Goal: Task Accomplishment & Management: Complete application form

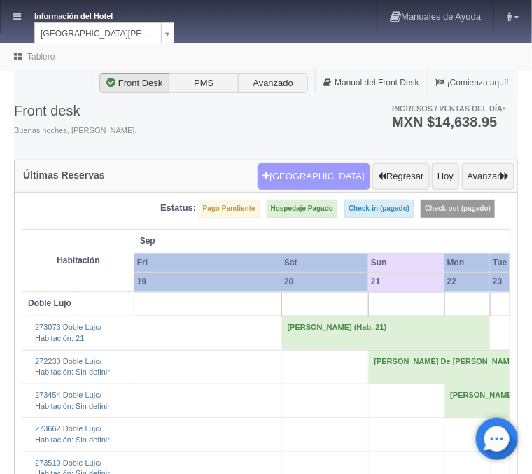
click at [322, 176] on button "[GEOGRAPHIC_DATA]" at bounding box center [314, 176] width 113 height 27
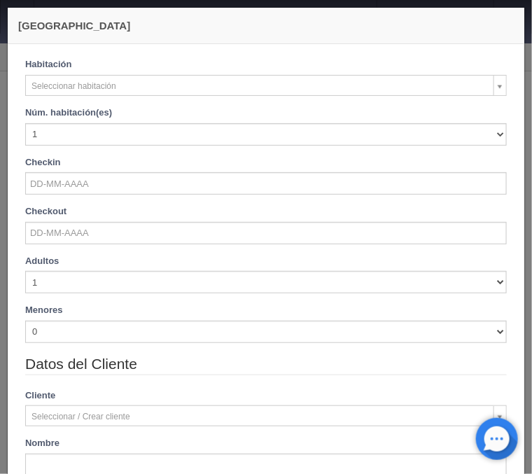
checkbox input "false"
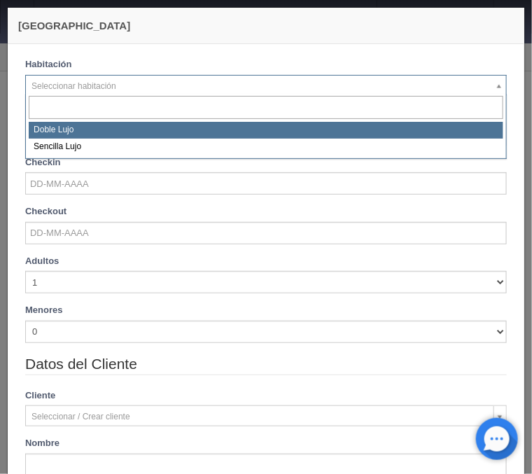
select select "577"
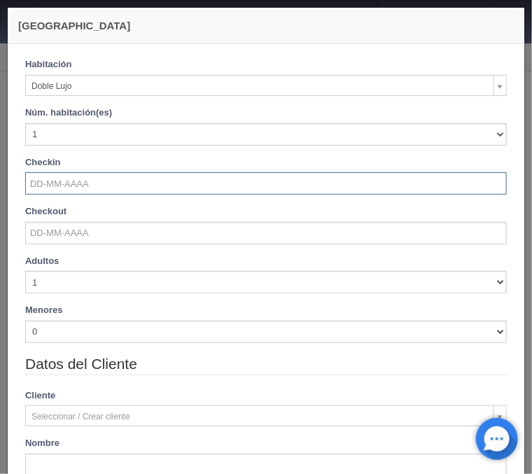
click at [86, 183] on input "text" at bounding box center [265, 183] width 481 height 22
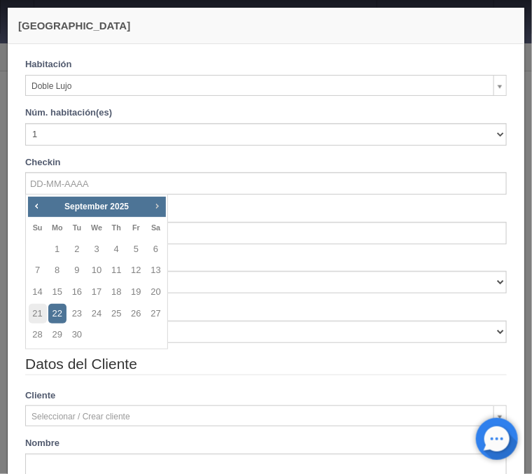
click at [158, 205] on span "Next" at bounding box center [156, 205] width 11 height 11
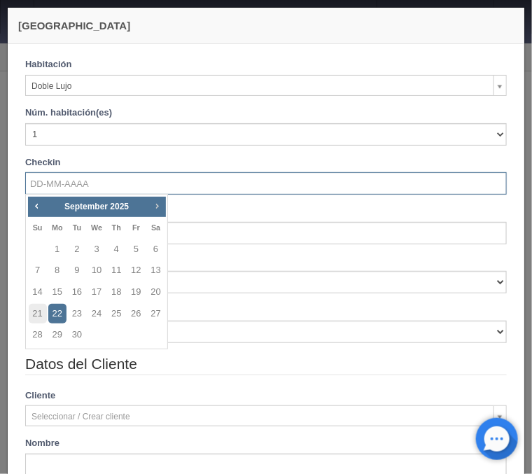
checkbox input "false"
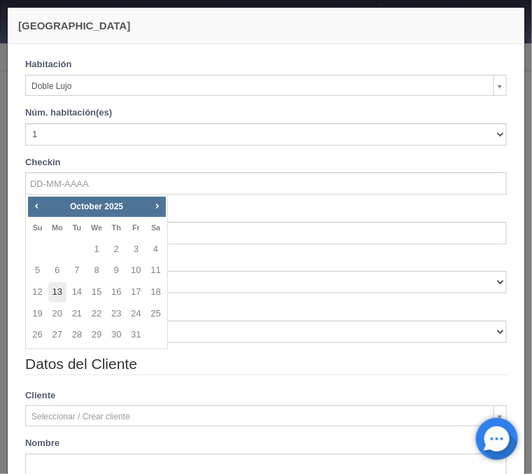
click at [58, 292] on link "13" at bounding box center [57, 292] width 18 height 20
type input "[DATE]"
checkbox input "false"
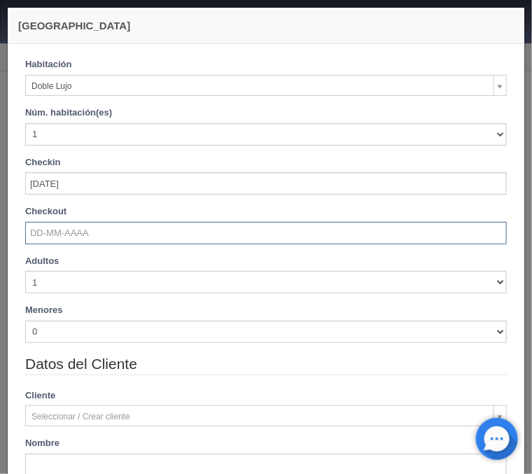
click at [74, 236] on input "text" at bounding box center [265, 233] width 481 height 22
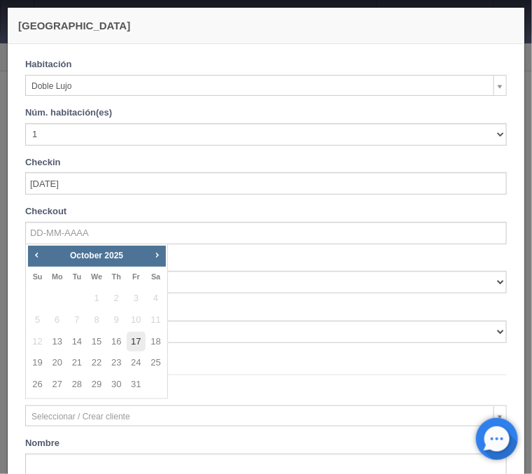
click at [136, 336] on link "17" at bounding box center [136, 342] width 18 height 20
type input "[DATE]"
checkbox input "false"
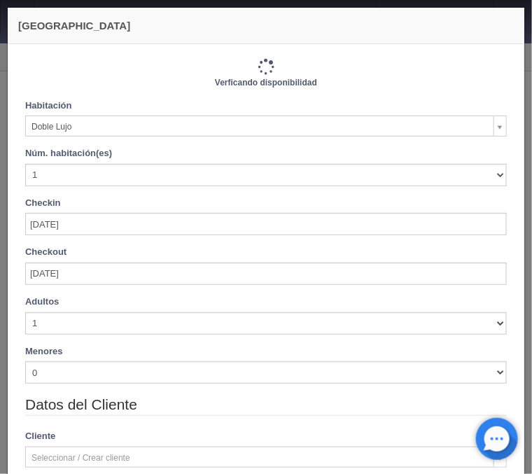
type input "4880.00"
checkbox input "false"
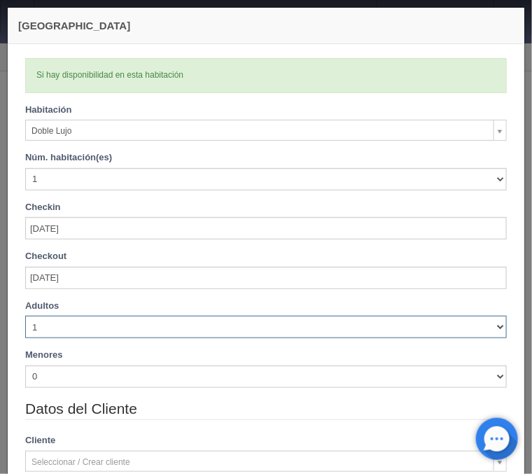
click at [25, 316] on select "1 2 3 4 5 6 7 8 9 10" at bounding box center [265, 327] width 481 height 22
click option "1" at bounding box center [0, 0] width 0 height 0
click at [25, 316] on select "1 2 3 4 5 6 7 8 9 10" at bounding box center [265, 327] width 481 height 22
select select "2"
click option "2" at bounding box center [0, 0] width 0 height 0
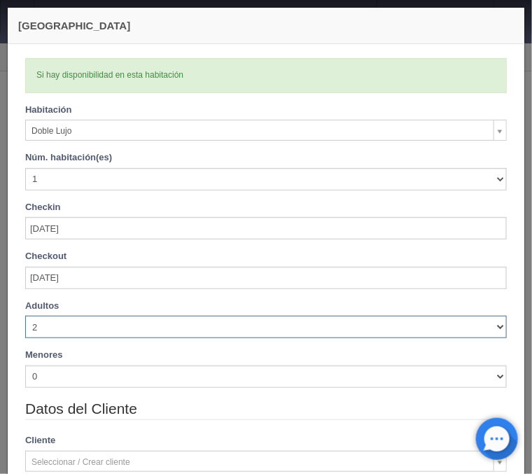
checkbox input "false"
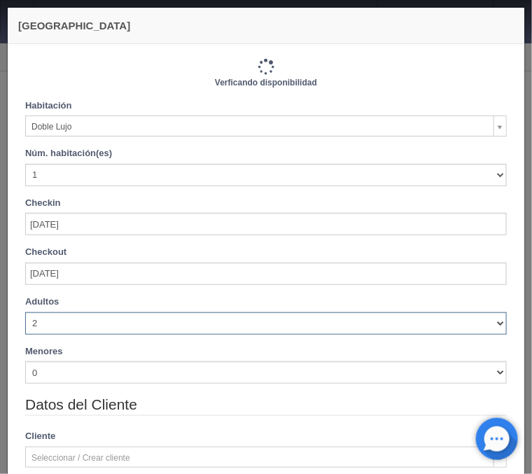
type input "4880.00"
checkbox input "false"
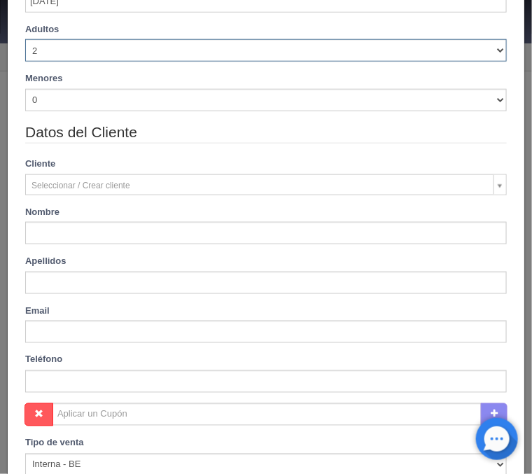
scroll to position [281, 0]
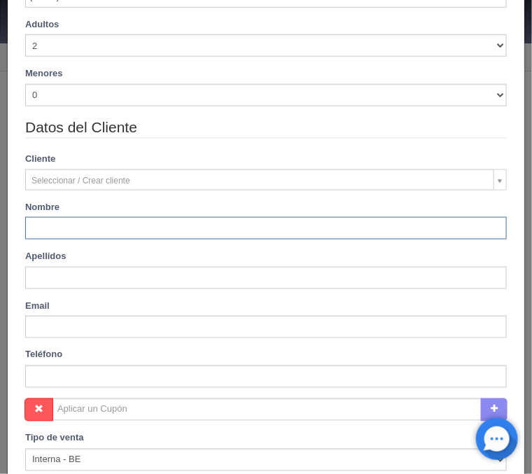
click at [136, 230] on input "text" at bounding box center [265, 228] width 481 height 22
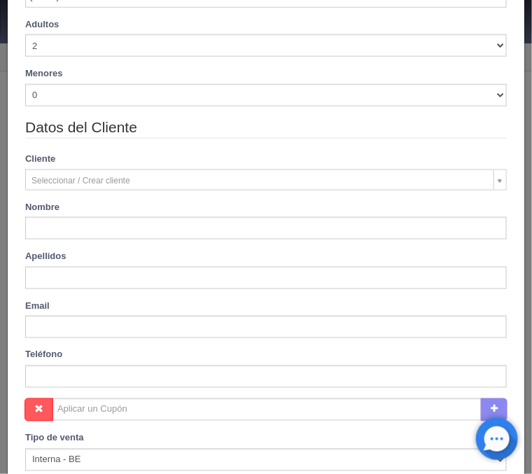
type input "[PERSON_NAME]"
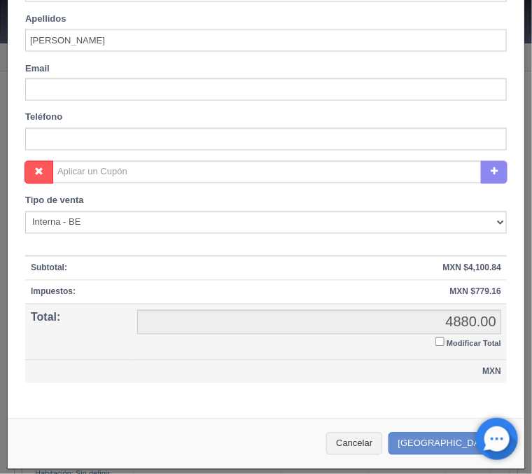
scroll to position [521, 0]
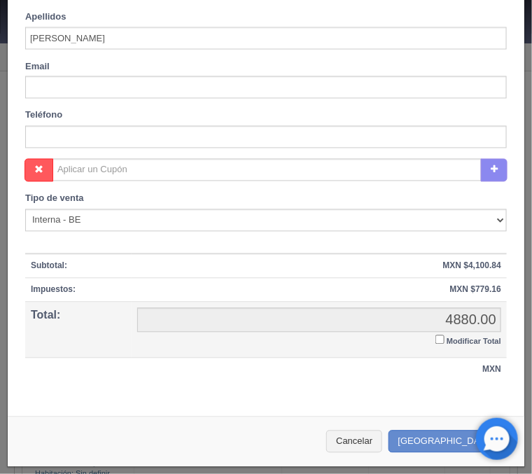
click at [438, 337] on input "Modificar Total" at bounding box center [439, 339] width 9 height 9
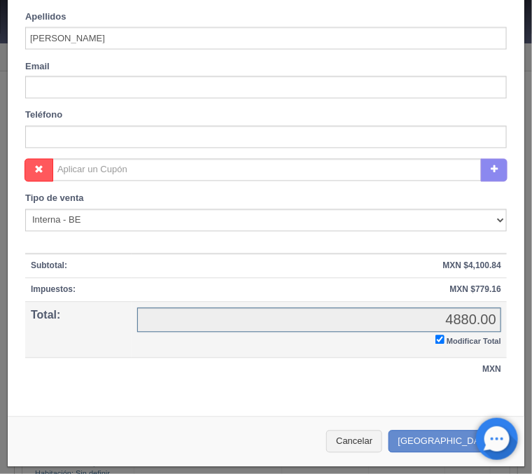
checkbox input "true"
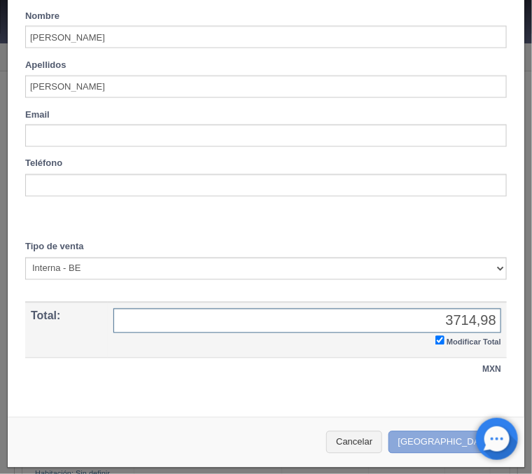
type input "3714,98"
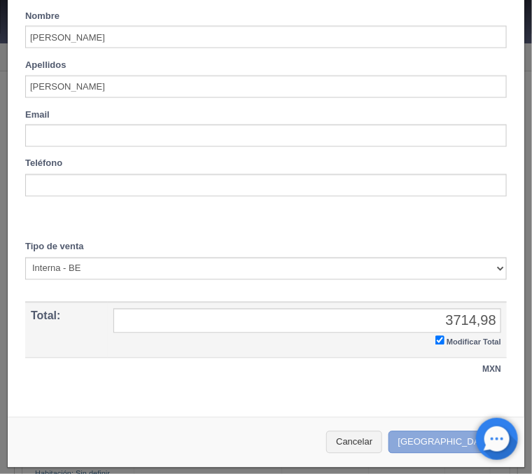
click at [448, 435] on button "Crear Reserva" at bounding box center [449, 442] width 122 height 23
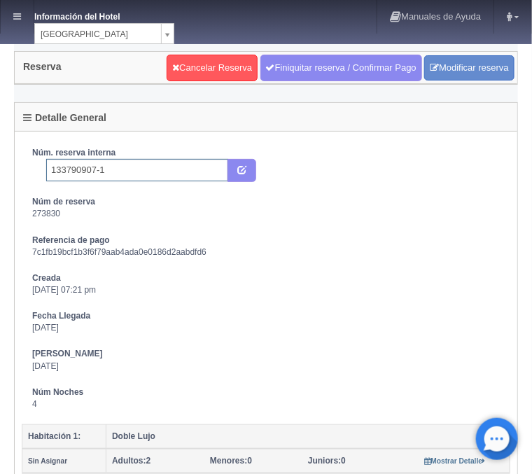
click at [141, 176] on input "133790907-1" at bounding box center [137, 170] width 182 height 22
type input "133790907-1 Pricetravel"
click at [242, 167] on icon "submit" at bounding box center [241, 168] width 9 height 9
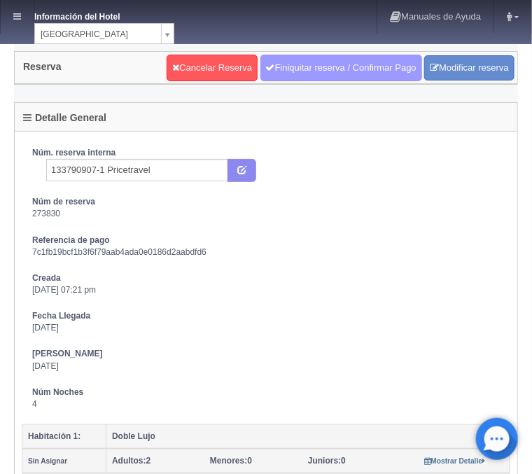
click at [314, 76] on link "Finiquitar reserva / Confirmar Pago" at bounding box center [341, 68] width 162 height 27
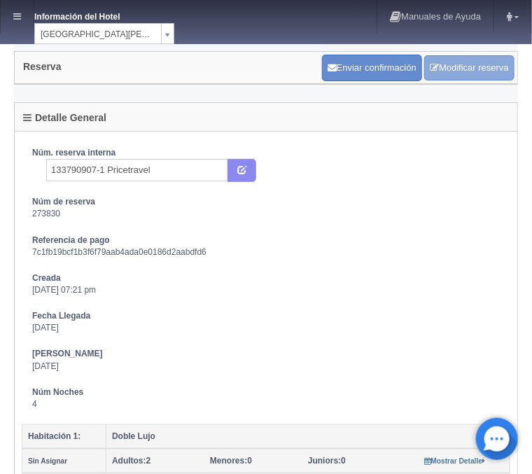
click at [460, 62] on link "Modificar reserva" at bounding box center [469, 68] width 90 height 26
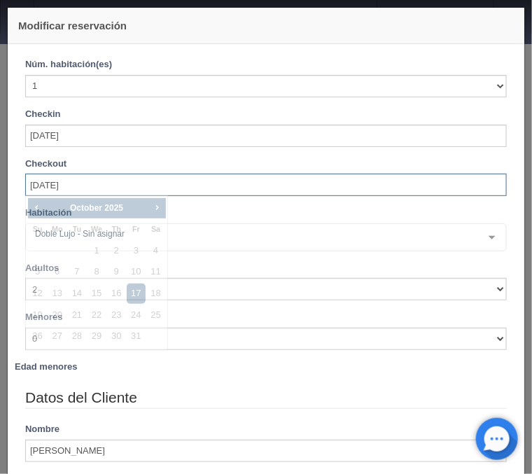
click at [105, 188] on input "[DATE]" at bounding box center [265, 185] width 481 height 22
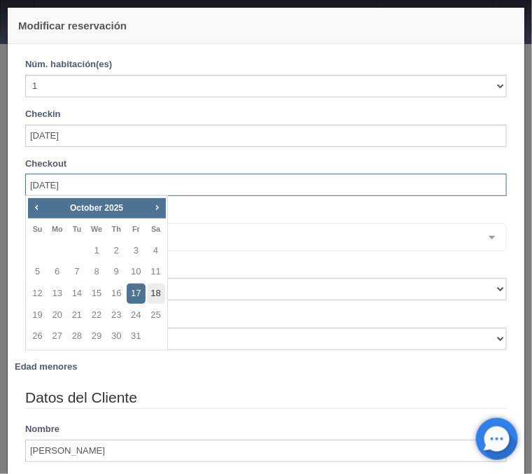
click at [155, 290] on link "18" at bounding box center [156, 293] width 18 height 20
type input "18-10-2025"
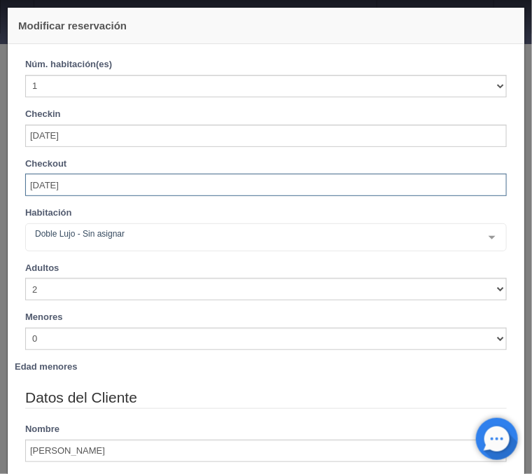
click at [121, 188] on input "18-10-2025" at bounding box center [265, 185] width 481 height 22
drag, startPoint x: 91, startPoint y: 179, endPoint x: -1, endPoint y: 181, distance: 91.7
click at [25, 181] on input "18-10-2025" at bounding box center [265, 185] width 481 height 22
click at [68, 181] on input "text" at bounding box center [265, 185] width 481 height 22
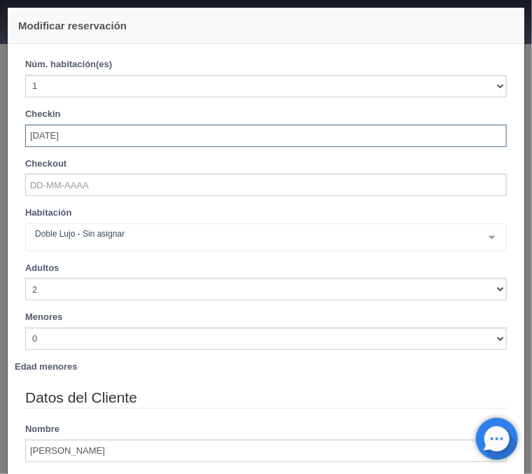
click at [115, 132] on input "[DATE]" at bounding box center [265, 136] width 481 height 22
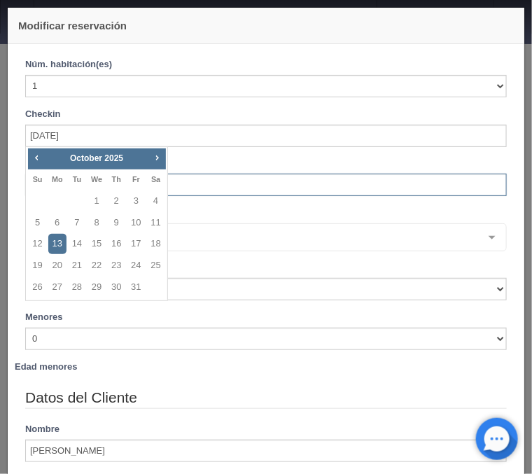
click at [205, 179] on input "text" at bounding box center [265, 185] width 481 height 22
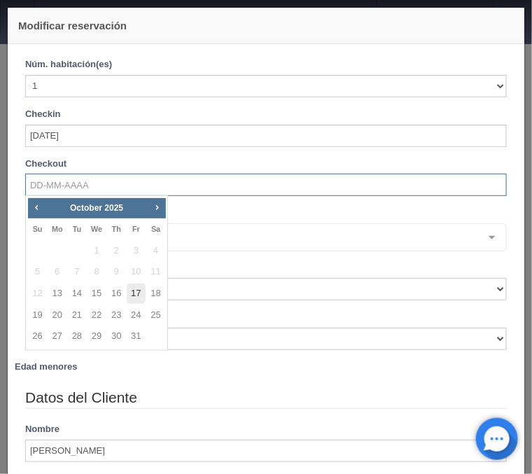
click at [134, 292] on link "17" at bounding box center [136, 293] width 18 height 20
type input "[DATE]"
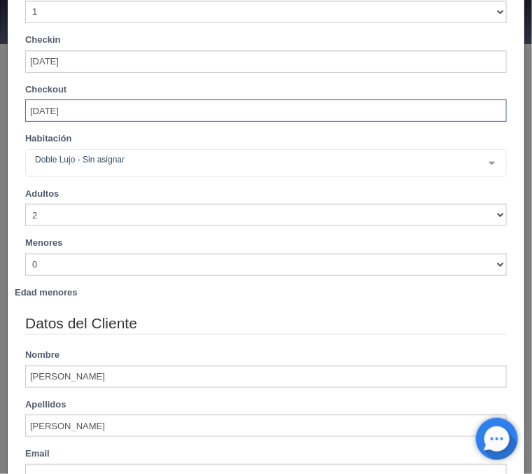
scroll to position [47, 0]
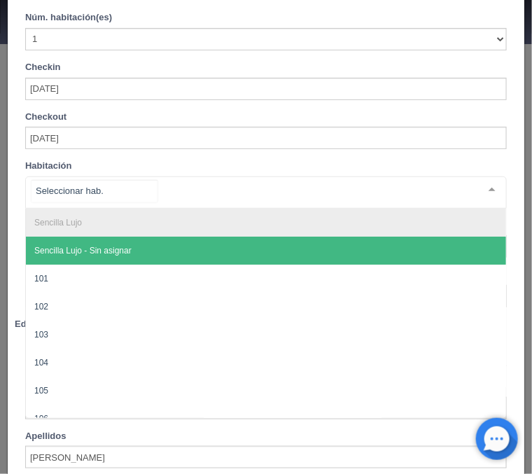
checkbox input "false"
type input "4880.00"
click at [186, 159] on div "Núm. habitación(es) 1 2 3 4 5 6 7 8 9 10 11 12 13 14 15 16 17 18 19 20 Checkin …" at bounding box center [266, 85] width 502 height 148
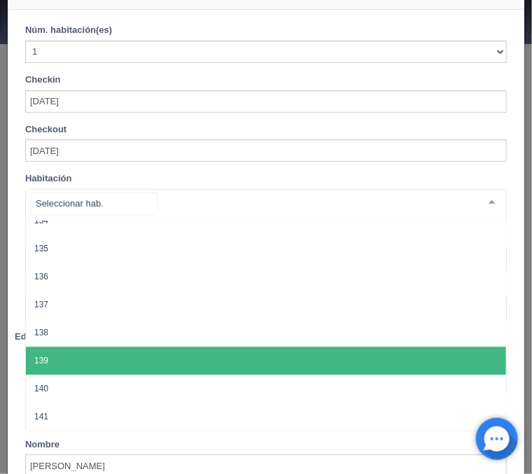
scroll to position [0, 0]
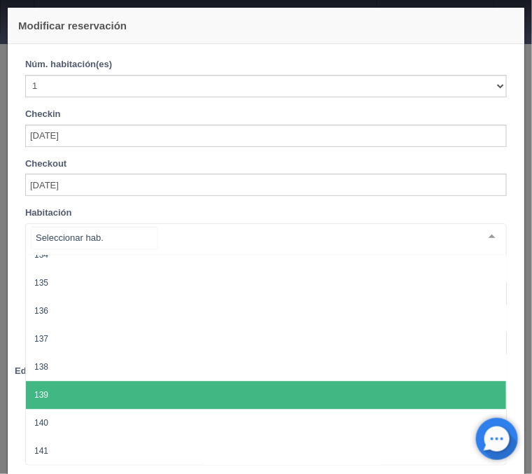
click at [134, 213] on div "Habitación Sencilla Lujo Sencilla Lujo - Sin asignar 101 102 103 104 105 106 10…" at bounding box center [266, 230] width 502 height 49
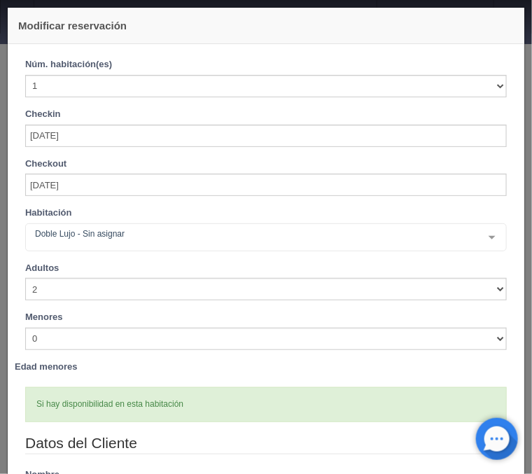
click at [489, 234] on div at bounding box center [492, 237] width 28 height 27
click at [134, 266] on div "Adultos 1 2 3 4 5 6 7 8 9 10" at bounding box center [266, 281] width 502 height 39
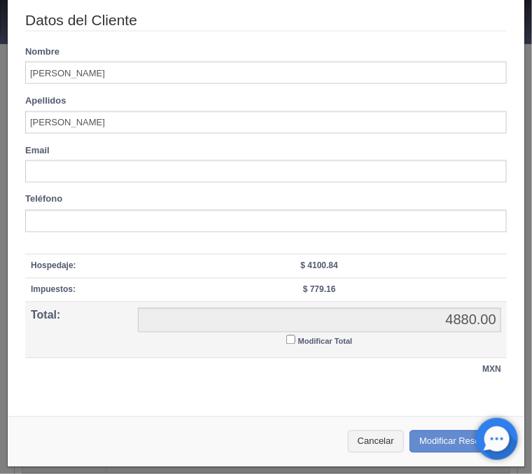
scroll to position [424, 0]
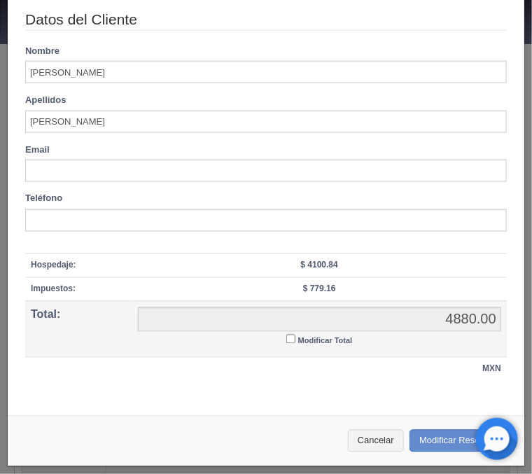
click at [290, 342] on input "Modificar Total" at bounding box center [290, 339] width 9 height 9
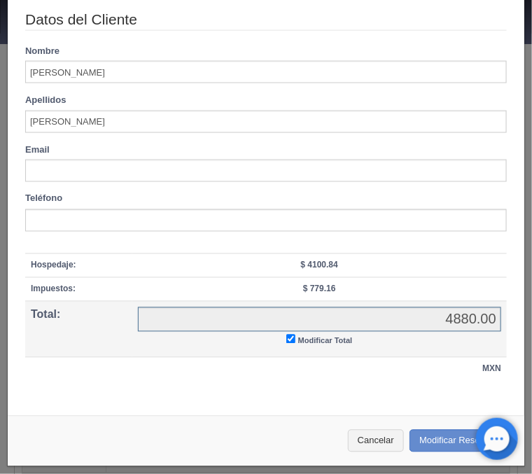
checkbox input "true"
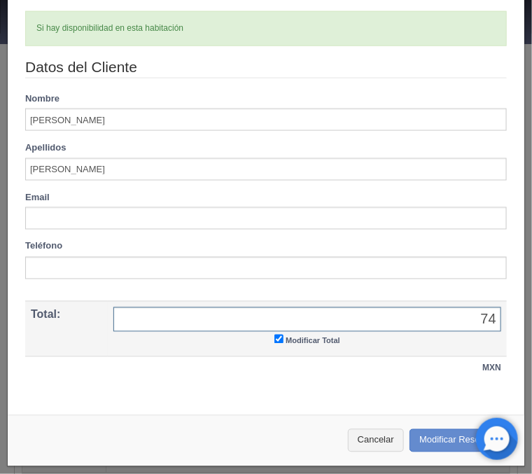
type input "7"
type input "3714.98"
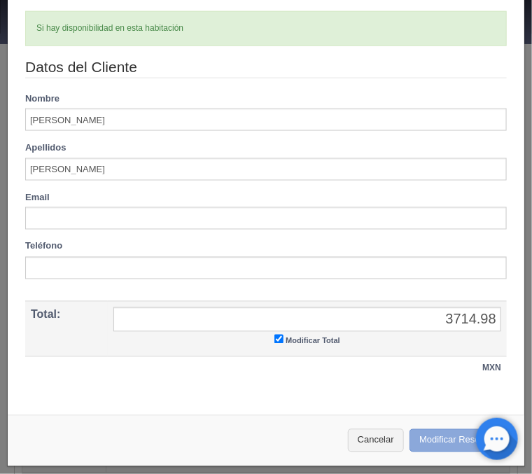
click at [434, 446] on button "Modificar Reserva" at bounding box center [459, 440] width 101 height 23
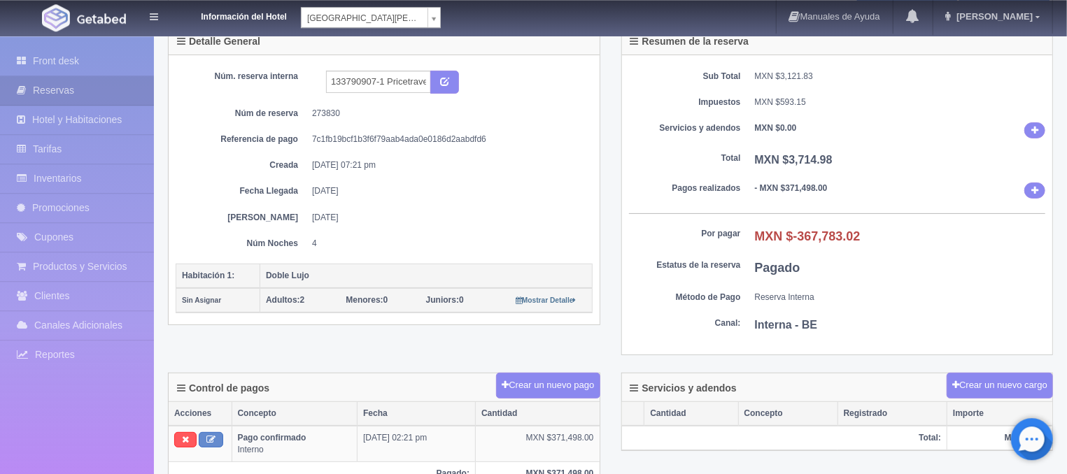
scroll to position [300, 0]
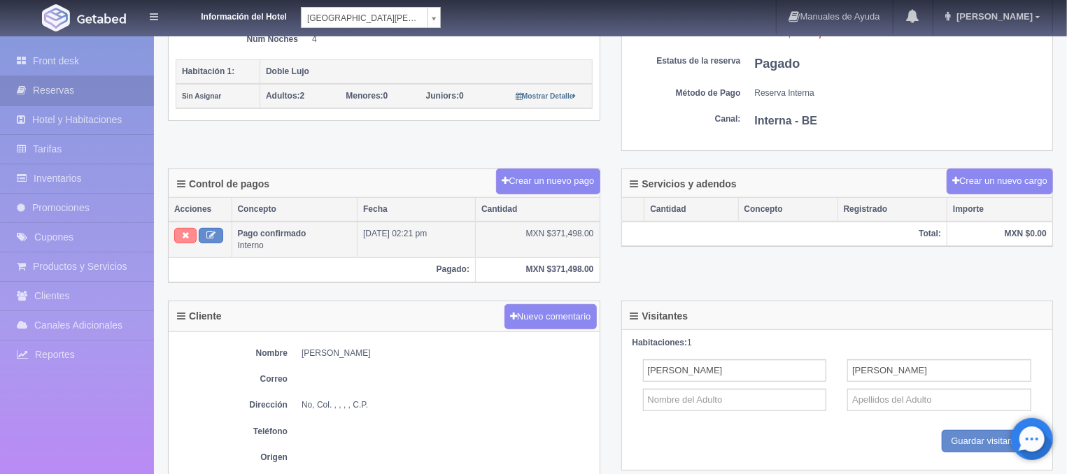
click at [180, 239] on button at bounding box center [185, 235] width 22 height 15
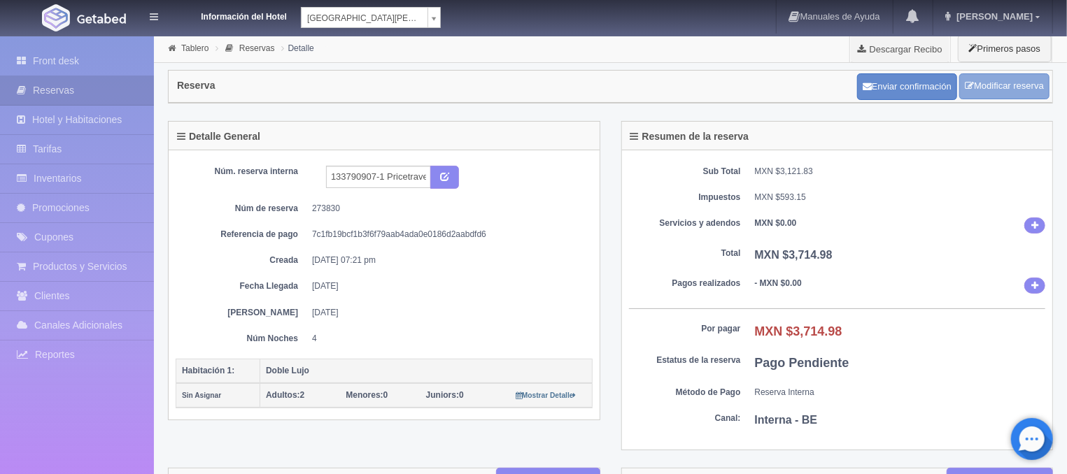
click at [997, 85] on link "Modificar reserva" at bounding box center [1004, 86] width 90 height 26
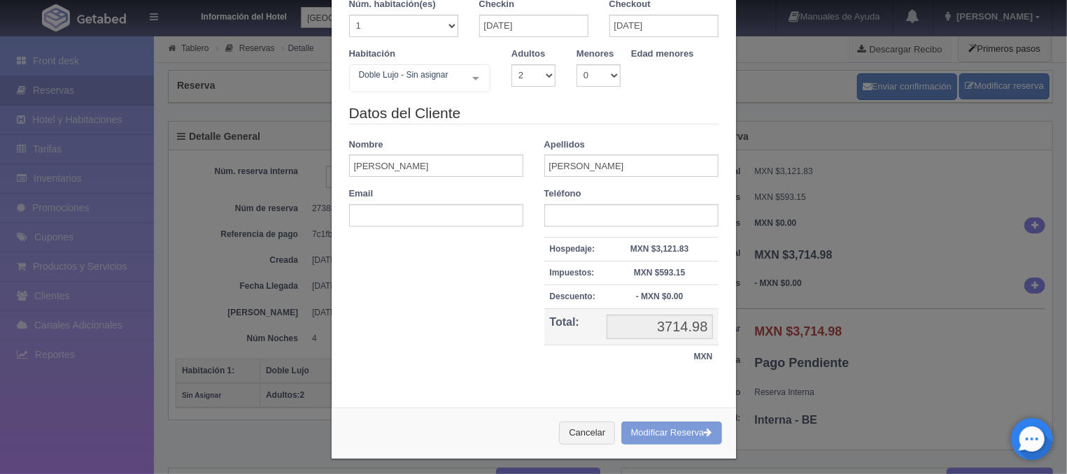
scroll to position [81, 0]
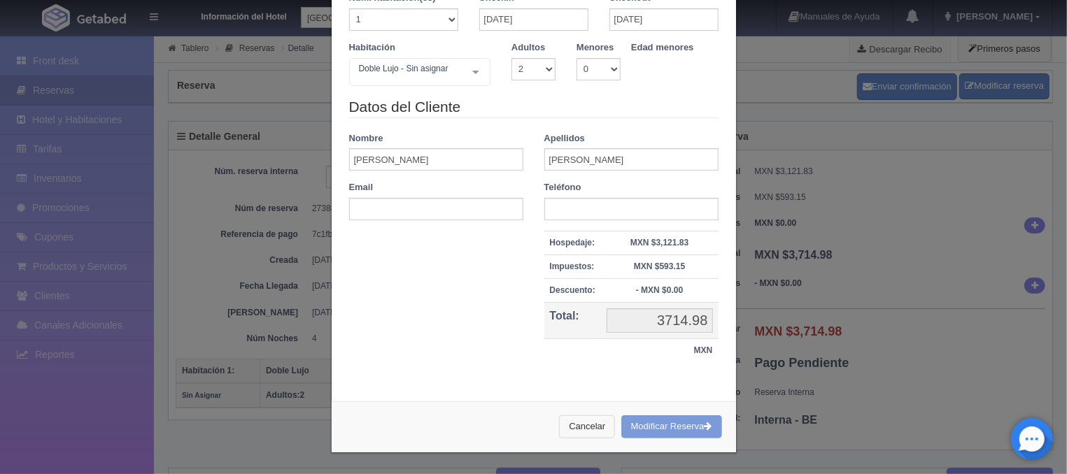
click at [599, 424] on button "Cancelar" at bounding box center [587, 427] width 56 height 23
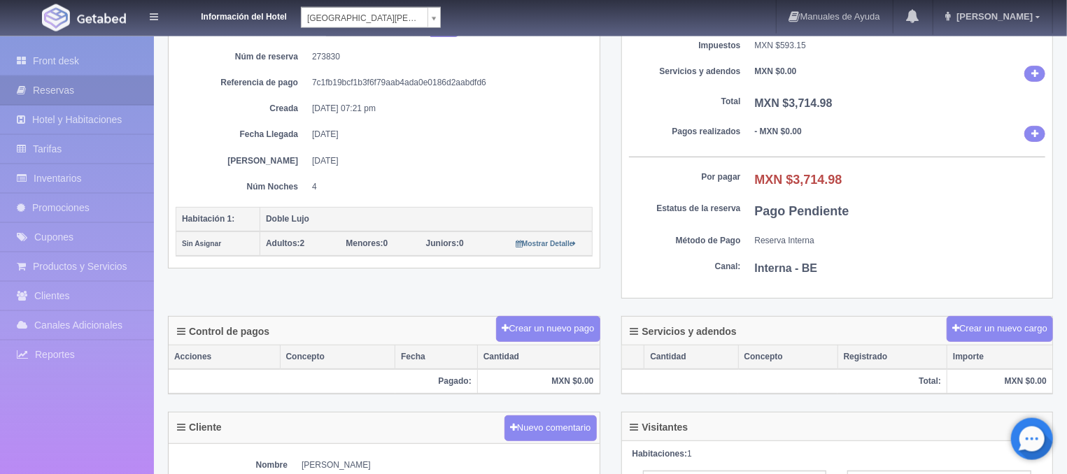
scroll to position [225, 0]
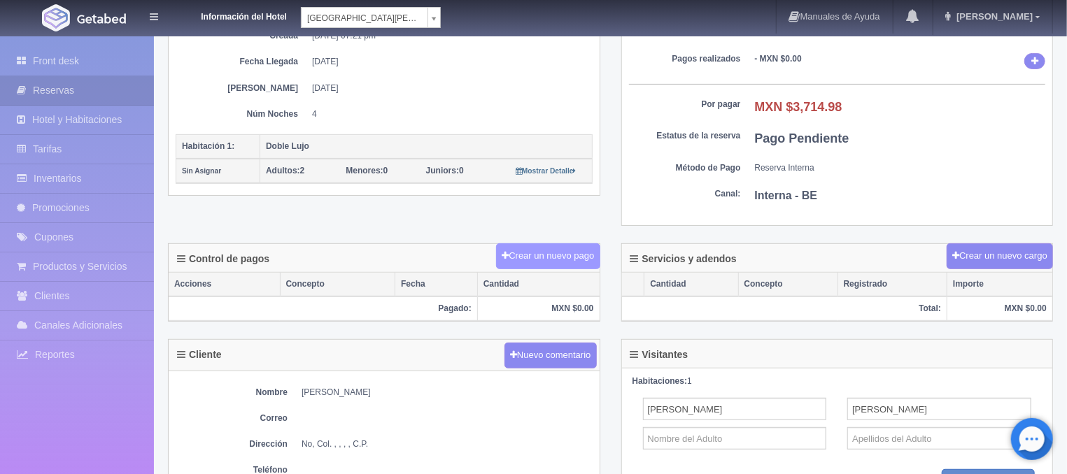
click at [538, 262] on button "Crear un nuevo pago" at bounding box center [548, 257] width 104 height 26
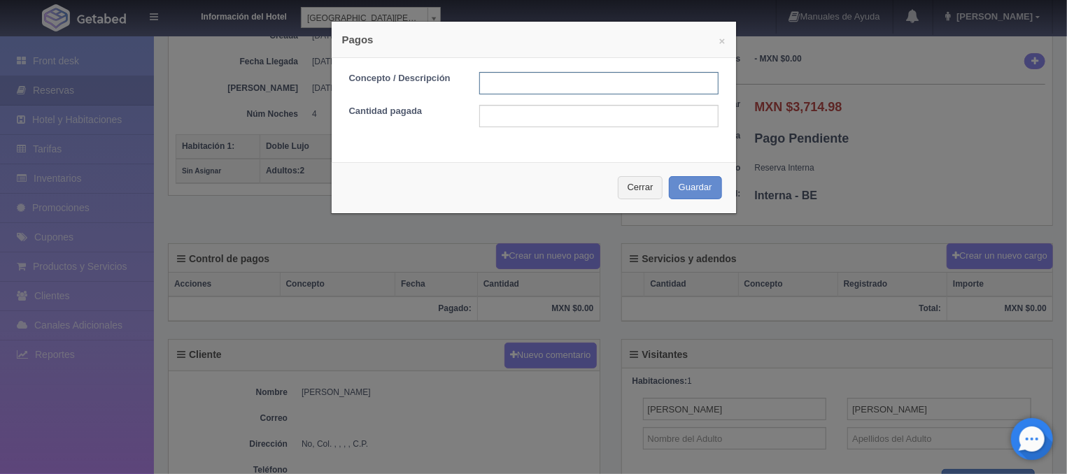
click at [511, 85] on input "text" at bounding box center [598, 83] width 239 height 22
type input "TARJETA"
type input "3714.98"
click at [682, 187] on button "Guardar" at bounding box center [695, 187] width 53 height 23
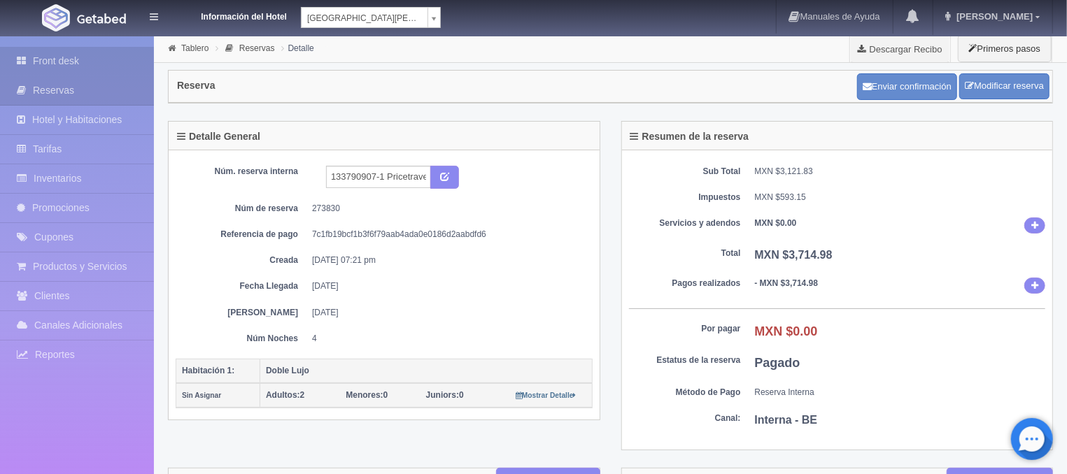
click at [94, 65] on link "Front desk" at bounding box center [77, 61] width 154 height 29
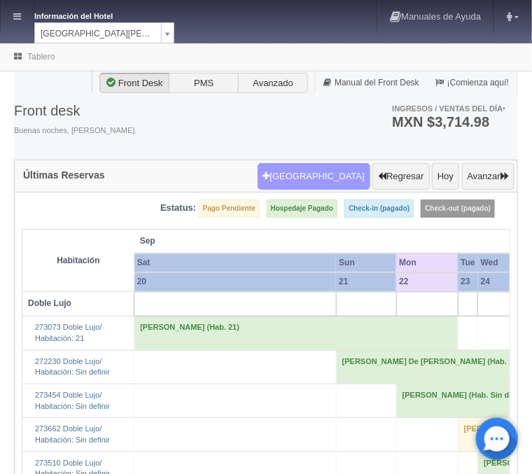
click at [316, 175] on button "Nueva Reserva" at bounding box center [314, 176] width 113 height 27
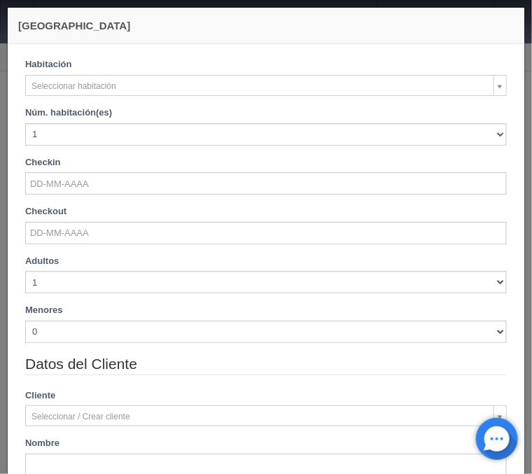
checkbox input "false"
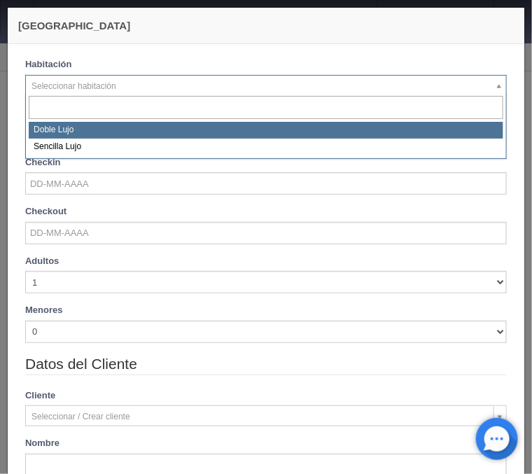
select select "577"
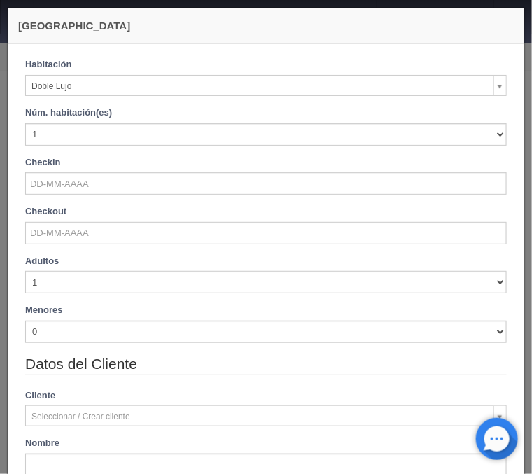
checkbox input "false"
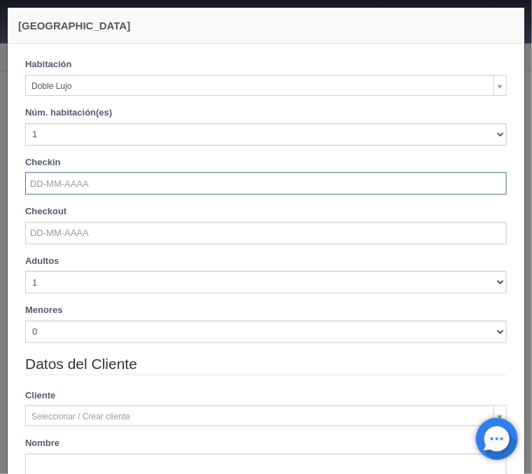
click at [69, 183] on input "text" at bounding box center [265, 183] width 481 height 22
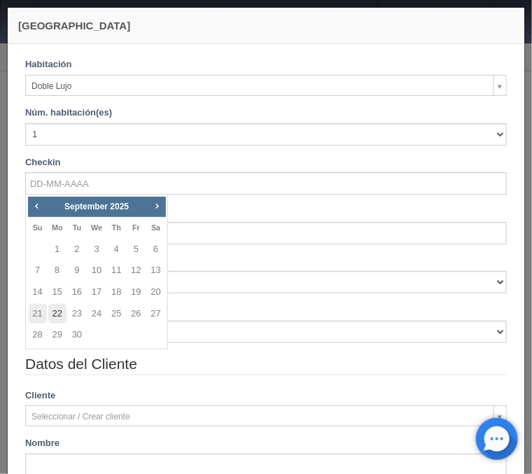
click at [52, 314] on link "22" at bounding box center [57, 314] width 18 height 20
type input "22-09-2025"
checkbox input "false"
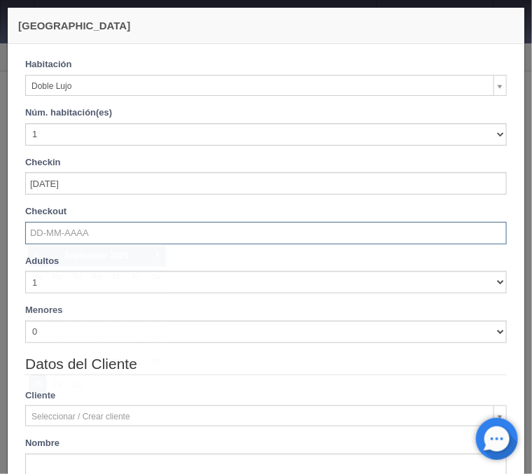
click at [46, 236] on input "text" at bounding box center [265, 233] width 481 height 22
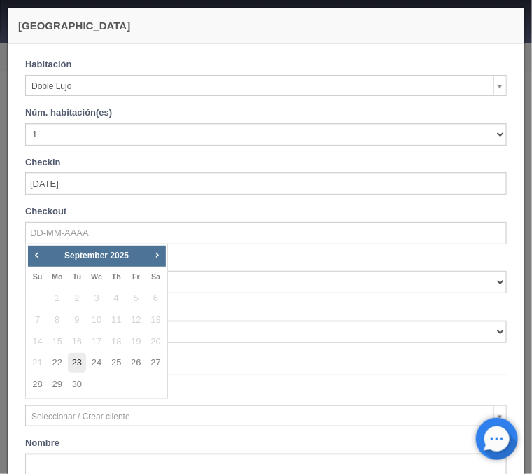
click at [76, 366] on link "23" at bounding box center [77, 363] width 18 height 20
type input "23-09-2025"
checkbox input "false"
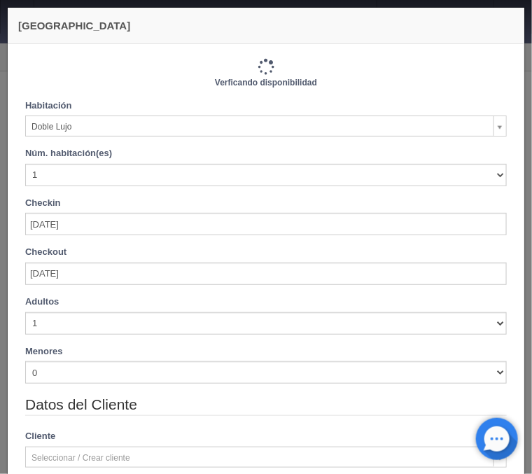
type input "1220.00"
checkbox input "false"
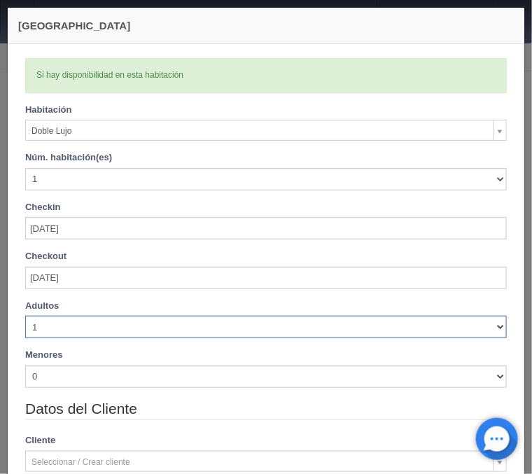
click at [25, 316] on select "1 2 3 4 5 6 7 8 9 10" at bounding box center [265, 327] width 481 height 22
select select "3"
click option "3" at bounding box center [0, 0] width 0 height 0
checkbox input "false"
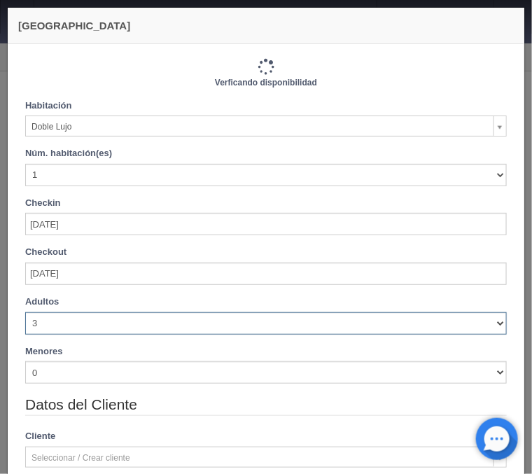
type input "1380.00"
checkbox input "false"
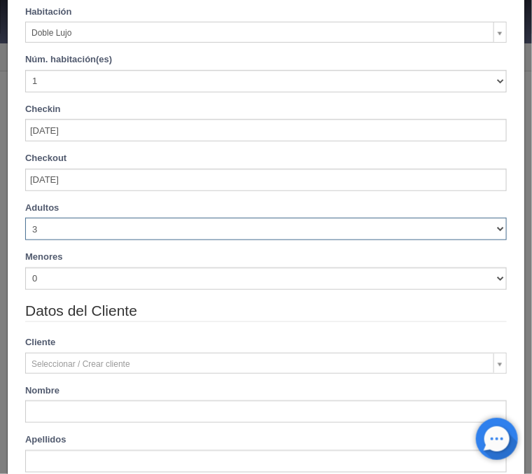
scroll to position [112, 0]
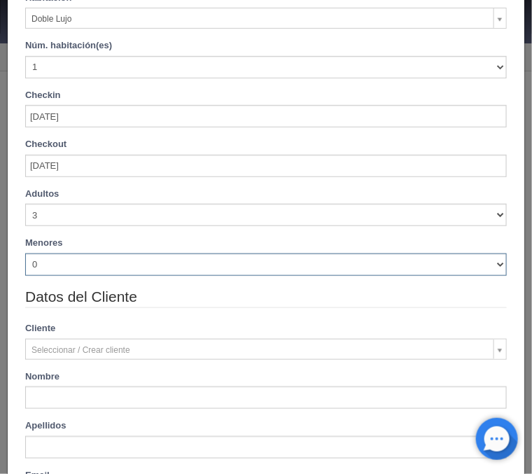
click at [25, 253] on select "0 1 2 3 4 5 6 7 8 9 10" at bounding box center [265, 264] width 481 height 22
select select "1"
click option "1" at bounding box center [0, 0] width 0 height 0
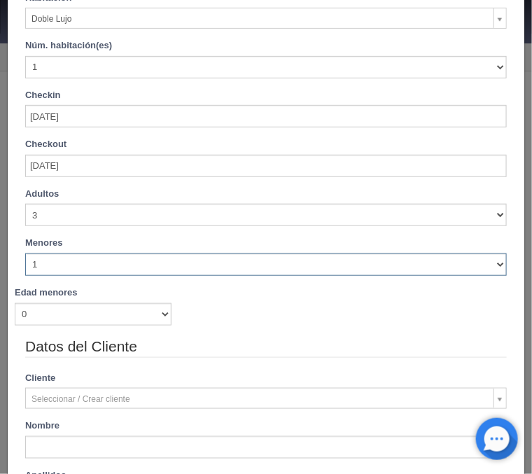
checkbox input "false"
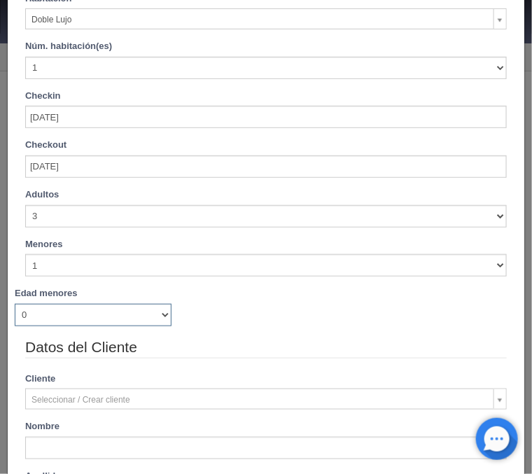
click at [15, 304] on select "0 1 2 3 4 5 6 7 8 9 10 11 12 13 14 15 16 17 18" at bounding box center [93, 315] width 157 height 22
type input "1380.00"
checkbox input "false"
select select "11"
click option "11" at bounding box center [0, 0] width 0 height 0
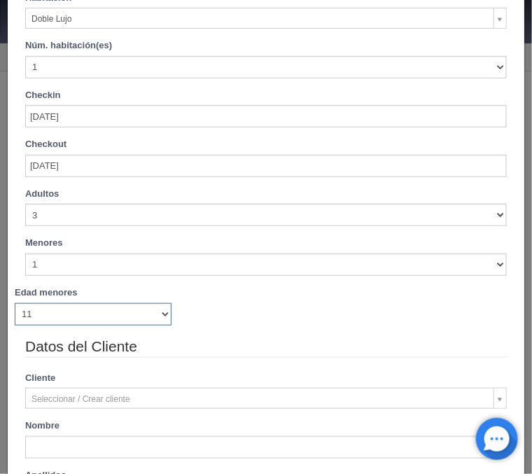
checkbox input "false"
type input "1380.00"
checkbox input "false"
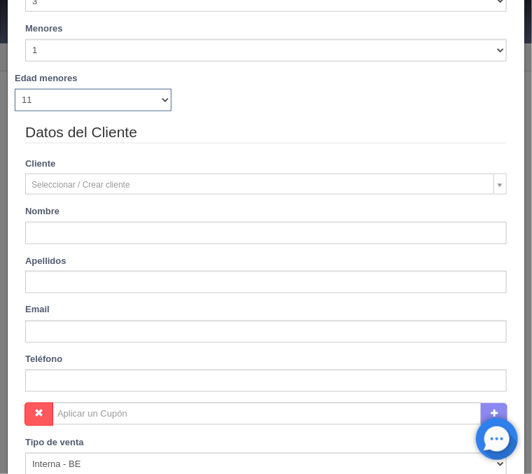
scroll to position [337, 0]
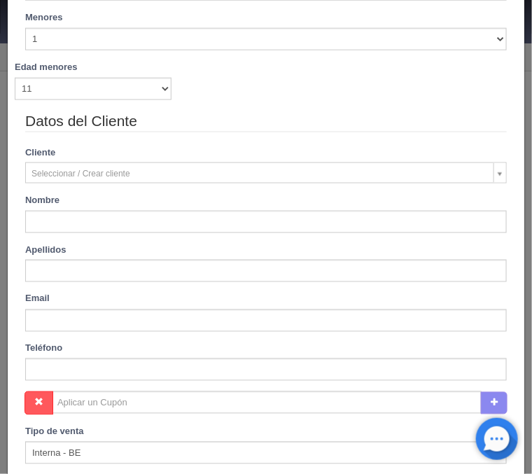
type input "Eunice Talia"
type input "Alaniz Aguirre"
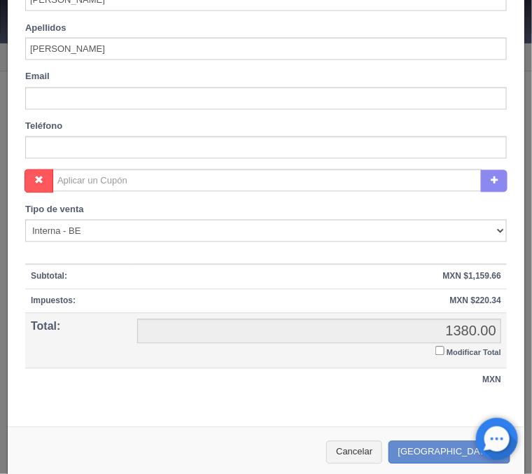
scroll to position [570, 0]
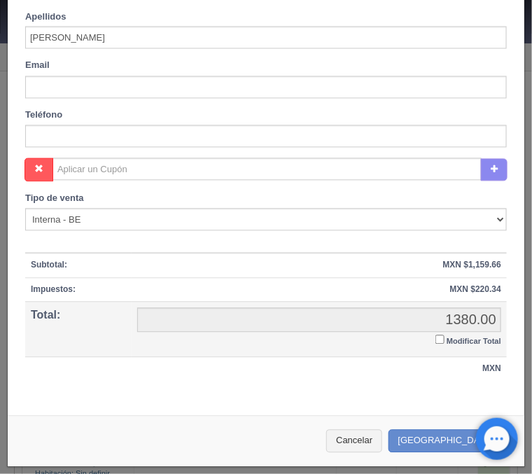
click at [435, 341] on td "1380.00 1380.00 Modificar Total" at bounding box center [319, 330] width 375 height 56
click at [442, 339] on input "Modificar Total" at bounding box center [439, 339] width 9 height 9
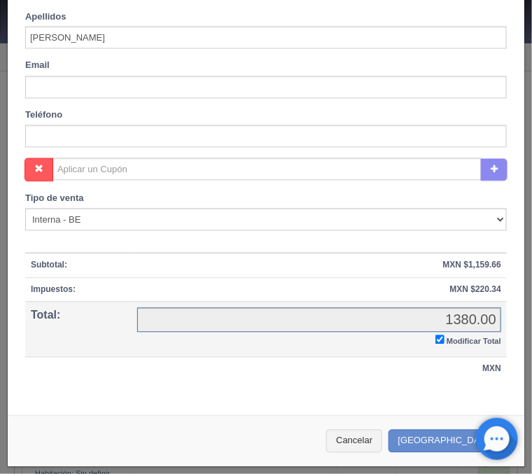
checkbox input "true"
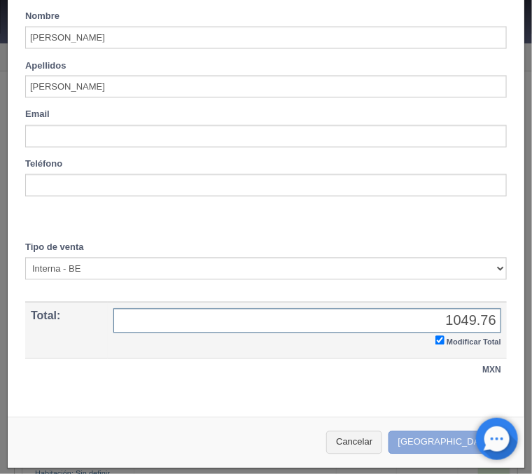
type input "1049.76"
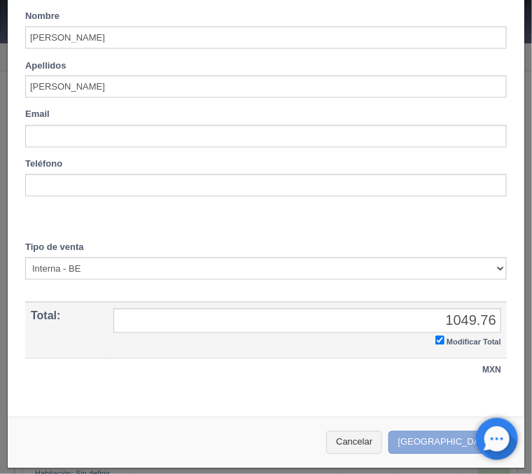
click at [451, 435] on button "[GEOGRAPHIC_DATA]" at bounding box center [449, 442] width 122 height 23
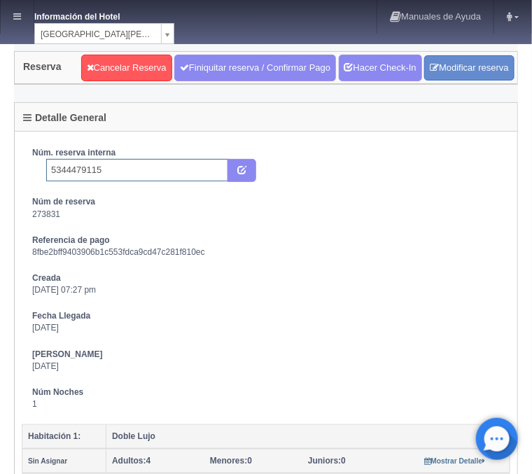
click at [174, 174] on input "5344479115" at bounding box center [137, 170] width 182 height 22
type input "5344479115 Booking"
click at [244, 164] on icon "submit" at bounding box center [241, 168] width 9 height 9
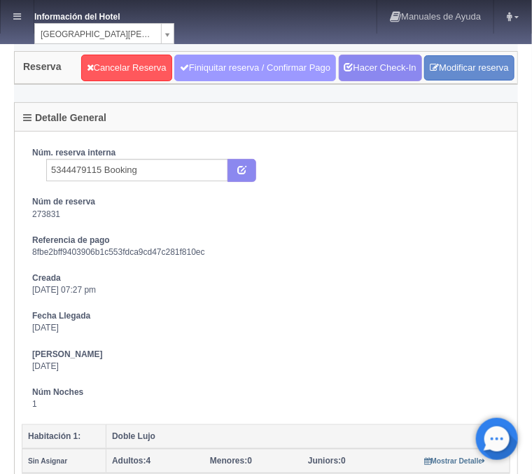
click at [208, 56] on link "Finiquitar reserva / Confirmar Pago" at bounding box center [255, 68] width 162 height 27
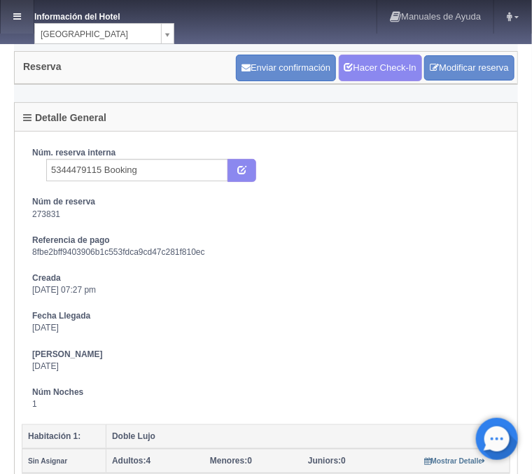
click at [15, 15] on icon at bounding box center [17, 16] width 8 height 9
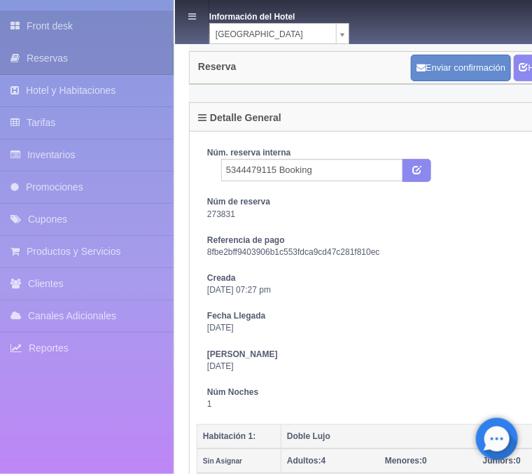
click at [35, 22] on link "Front desk" at bounding box center [87, 25] width 174 height 31
